Goal: Task Accomplishment & Management: Use online tool/utility

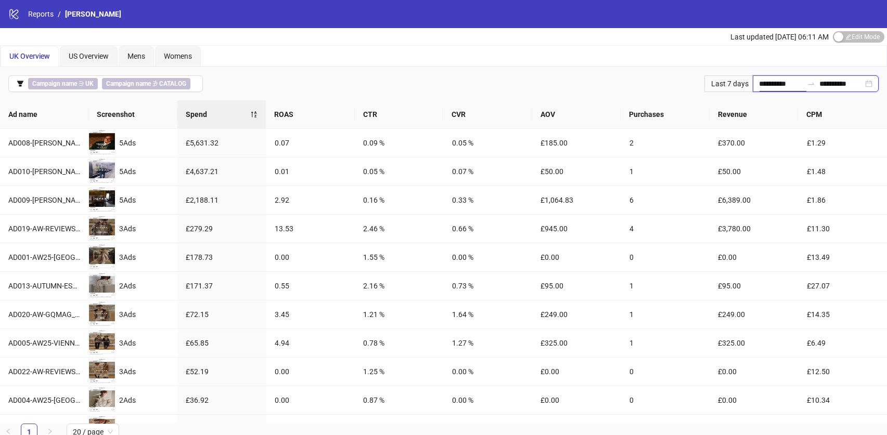
click at [774, 83] on input "**********" at bounding box center [781, 83] width 44 height 11
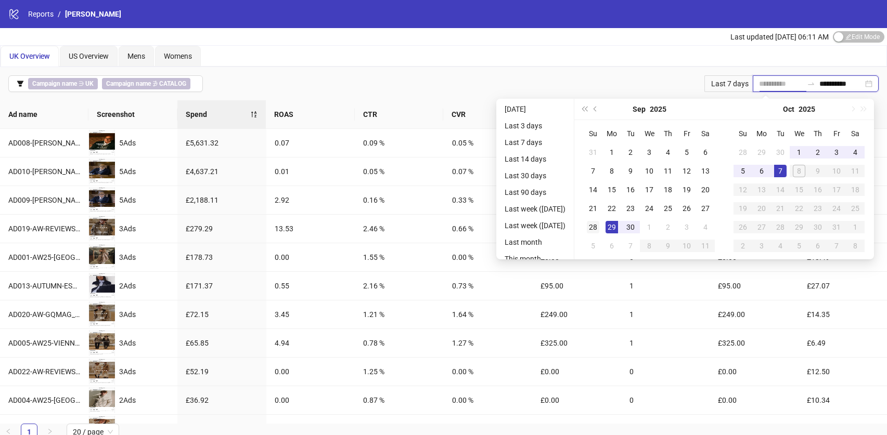
type input "**********"
click at [593, 229] on div "28" at bounding box center [593, 227] width 12 height 12
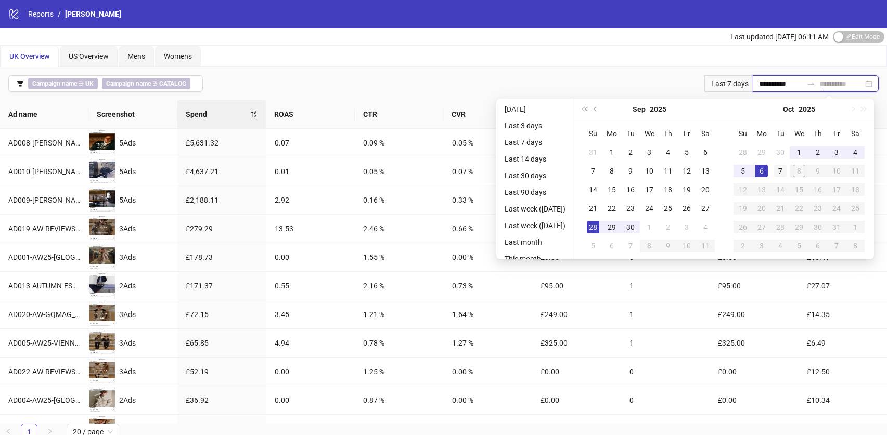
type input "**********"
click at [778, 170] on td "7" at bounding box center [780, 171] width 19 height 19
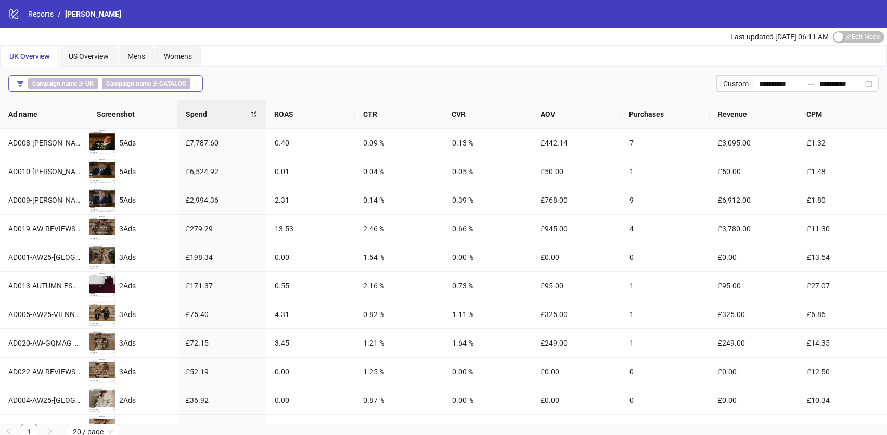
click at [96, 85] on span "Campaign name ∋ [GEOGRAPHIC_DATA]" at bounding box center [63, 83] width 70 height 11
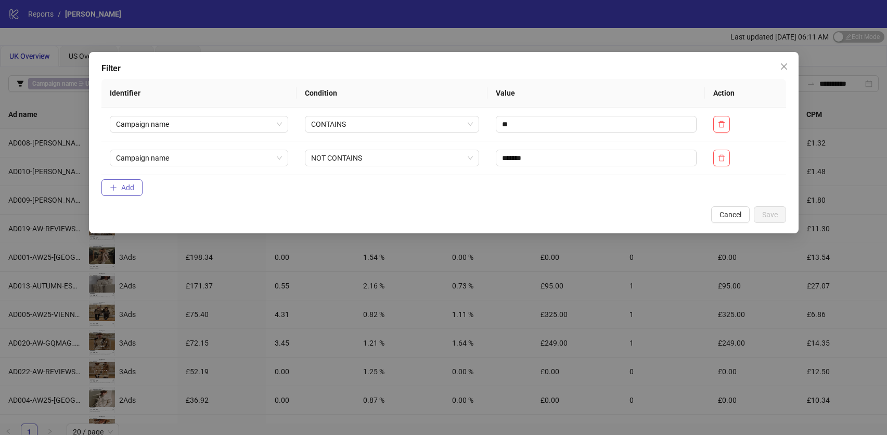
click at [123, 188] on span "Add" at bounding box center [127, 188] width 13 height 8
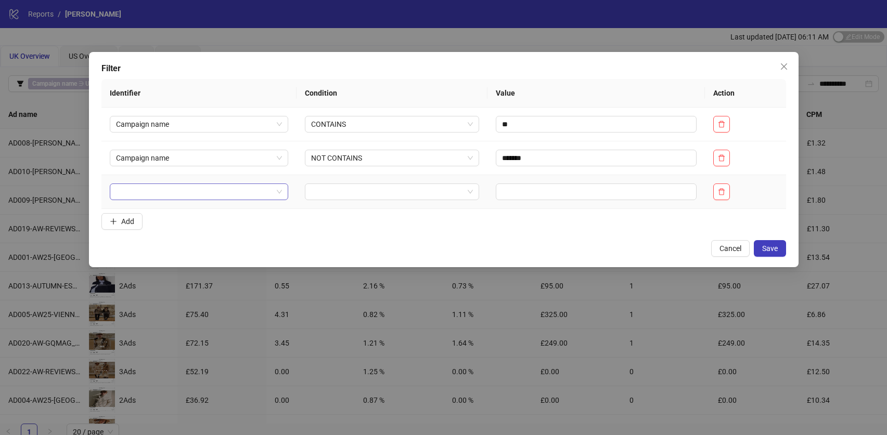
click at [178, 198] on input "search" at bounding box center [194, 192] width 157 height 16
type input "***"
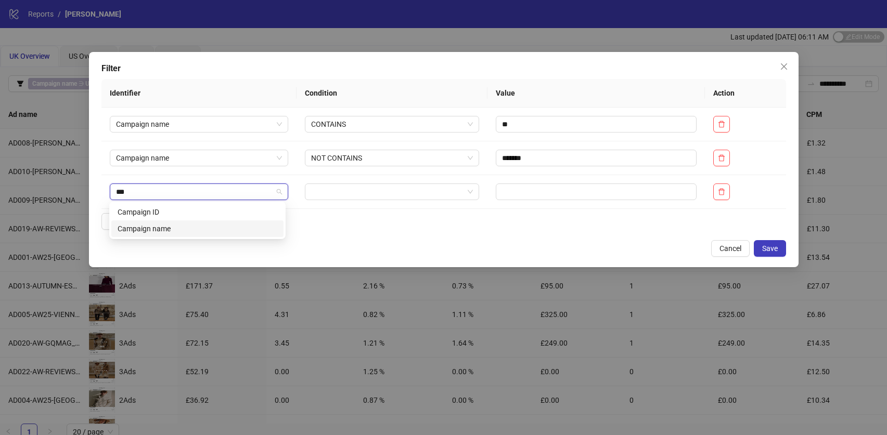
click at [203, 233] on div "Campaign name" at bounding box center [198, 228] width 160 height 11
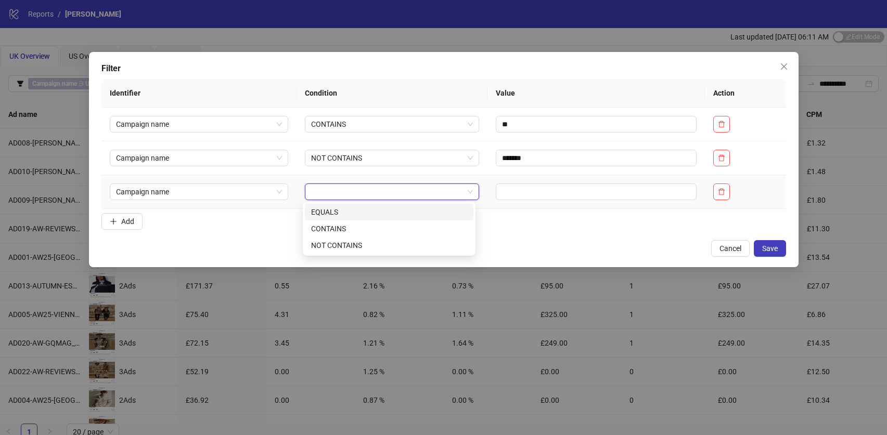
click at [357, 191] on input "search" at bounding box center [387, 192] width 152 height 16
click at [350, 237] on div "CONTAINS" at bounding box center [389, 228] width 168 height 17
click at [343, 194] on span "CONTAINS" at bounding box center [392, 192] width 162 height 16
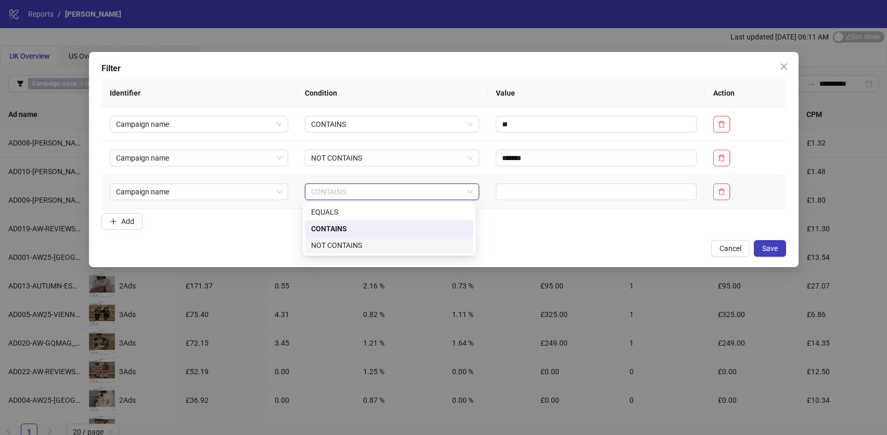
click at [345, 243] on div "NOT CONTAINS" at bounding box center [389, 245] width 156 height 11
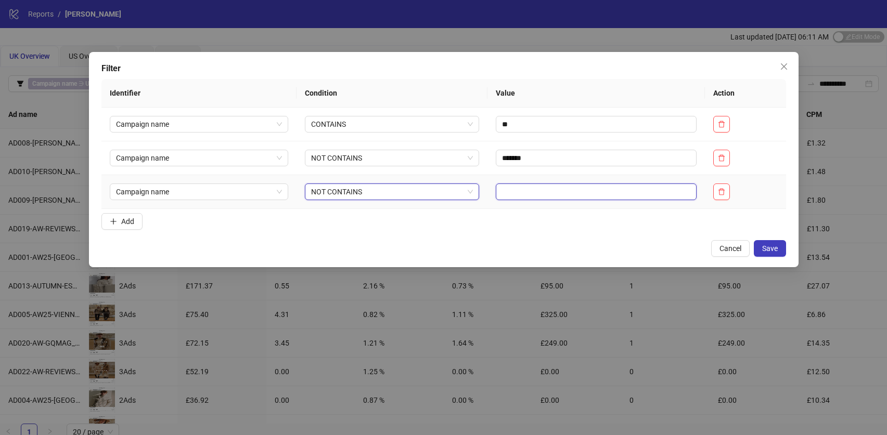
click at [579, 193] on input "text" at bounding box center [596, 192] width 201 height 17
type input "*********"
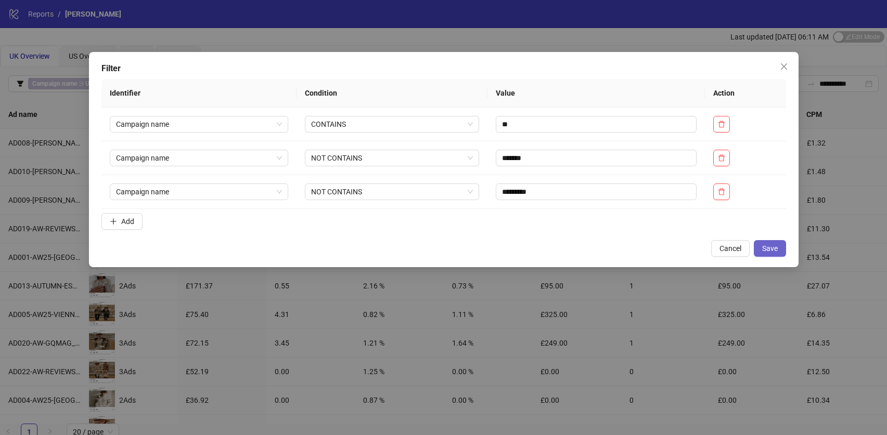
click at [774, 246] on span "Save" at bounding box center [770, 248] width 16 height 8
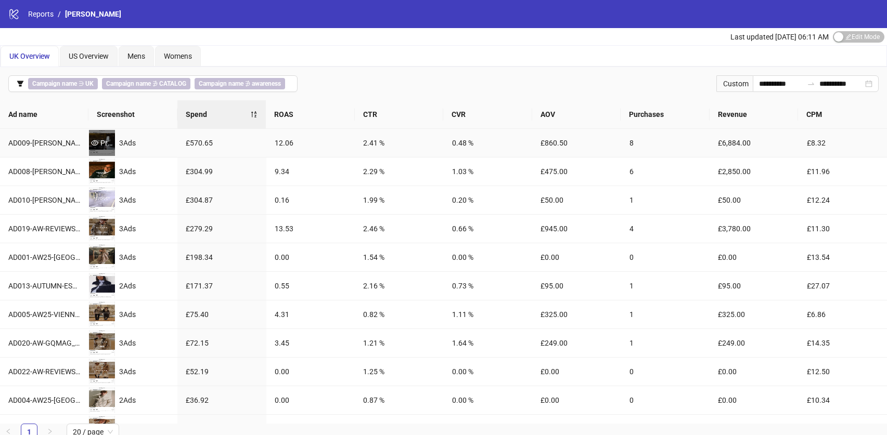
click at [96, 140] on icon "eye" at bounding box center [94, 142] width 7 height 7
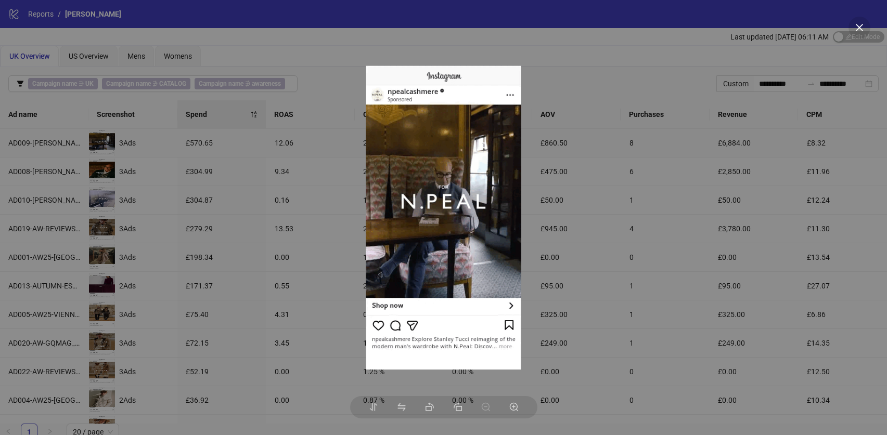
click at [309, 77] on div at bounding box center [443, 217] width 887 height 435
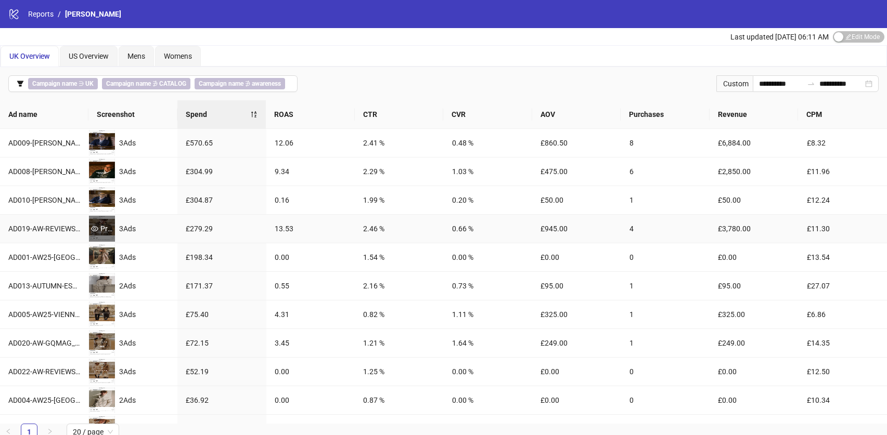
click at [106, 227] on div "Preview" at bounding box center [102, 228] width 26 height 11
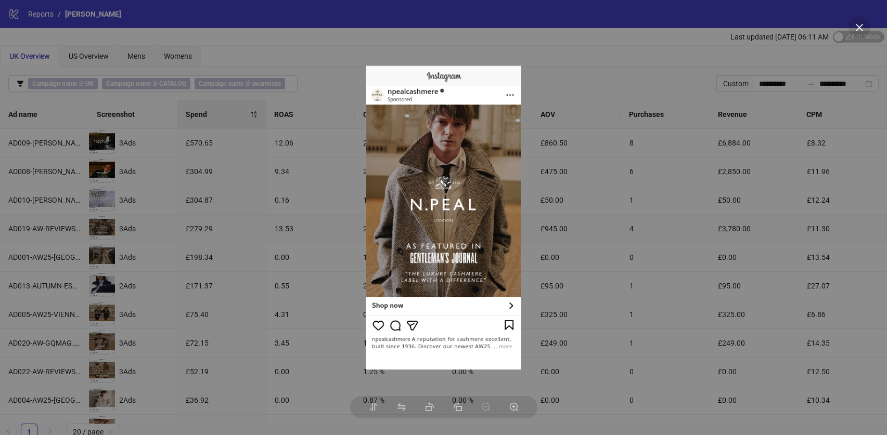
click at [657, 67] on div at bounding box center [443, 217] width 887 height 435
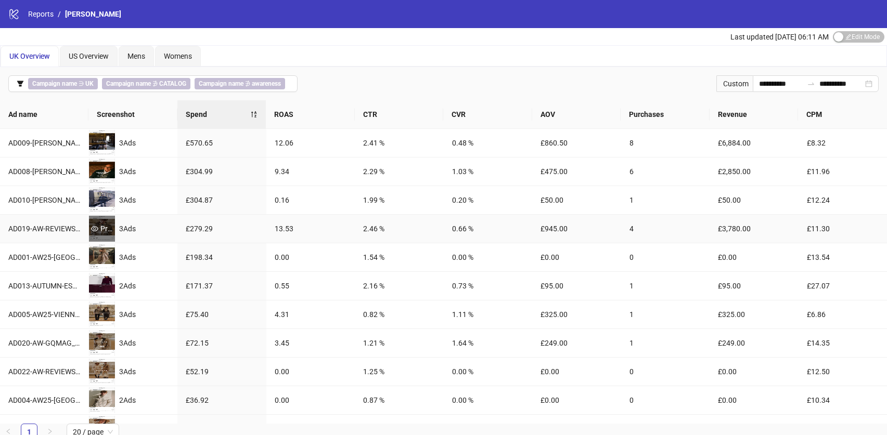
click at [105, 226] on div "Preview" at bounding box center [102, 228] width 26 height 11
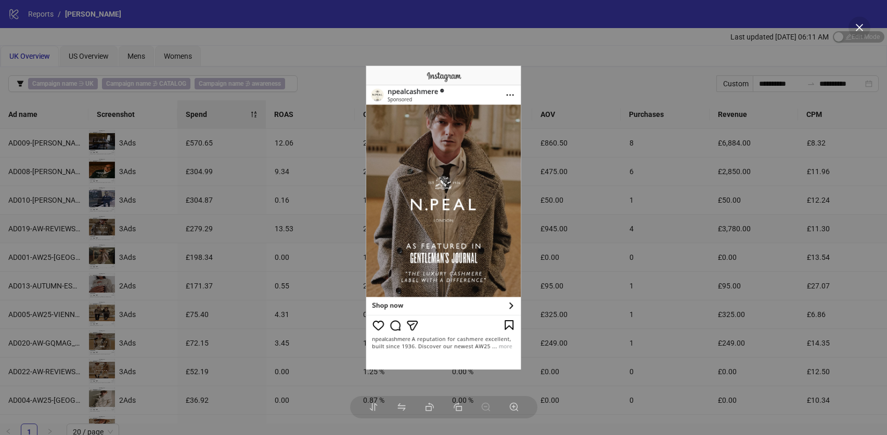
click at [578, 199] on div at bounding box center [443, 217] width 887 height 435
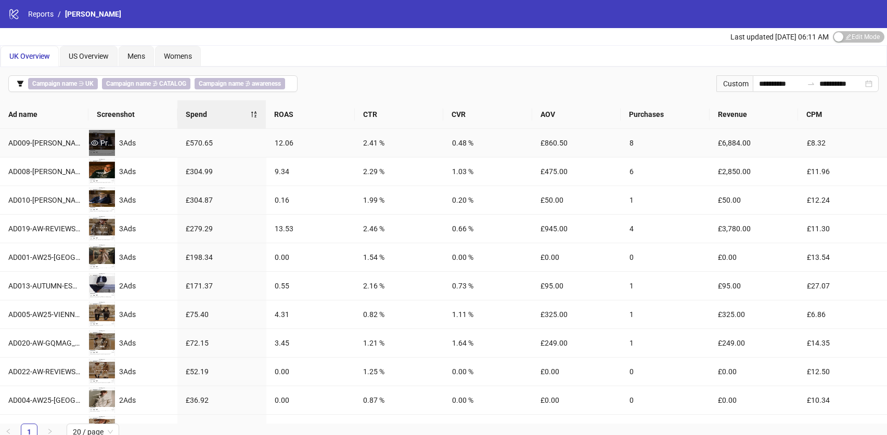
click at [106, 142] on div "Preview" at bounding box center [102, 142] width 26 height 11
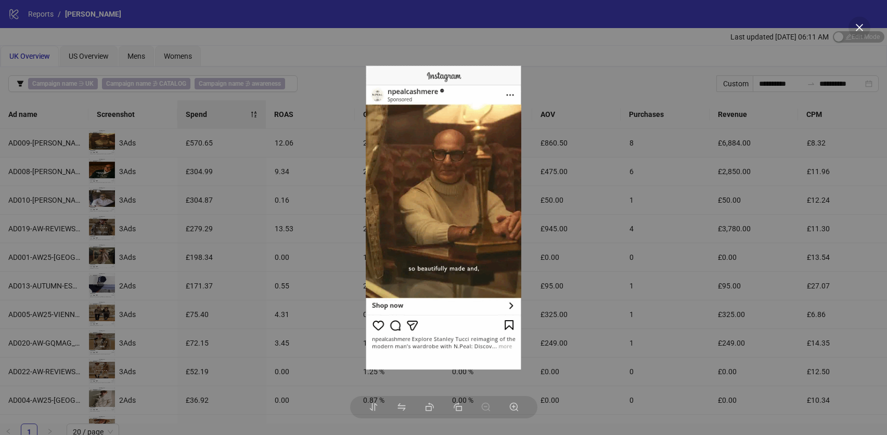
click at [623, 59] on div at bounding box center [443, 217] width 887 height 435
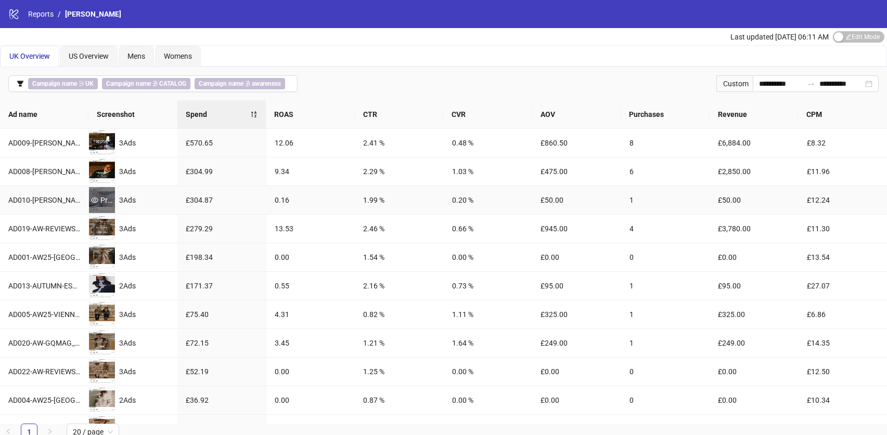
click at [102, 198] on div "Preview" at bounding box center [102, 199] width 26 height 11
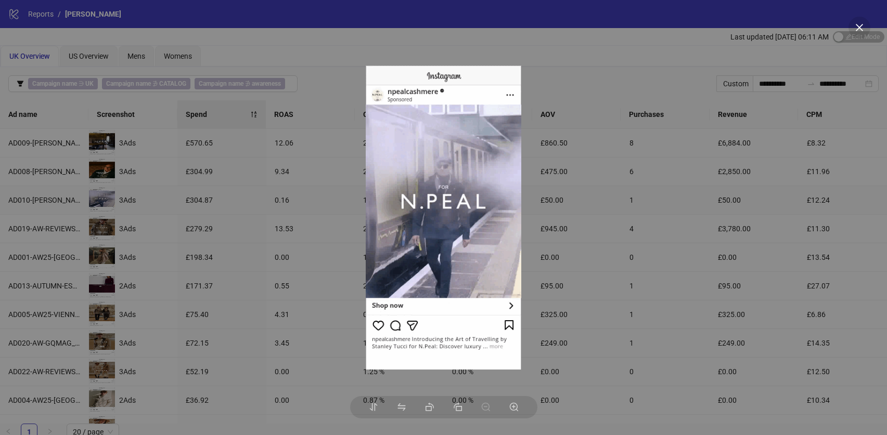
click at [591, 44] on div at bounding box center [443, 217] width 887 height 435
